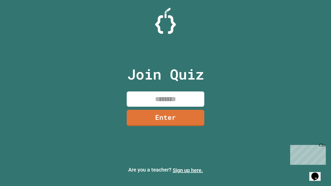
click at [188, 170] on link "Sign up here." at bounding box center [188, 170] width 30 height 6
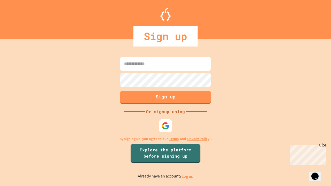
click at [188, 176] on link "Log in." at bounding box center [188, 176] width 12 height 5
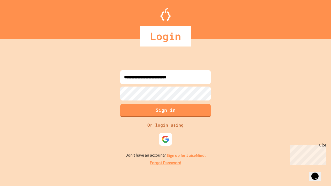
type input "**********"
